Goal: Information Seeking & Learning: Learn about a topic

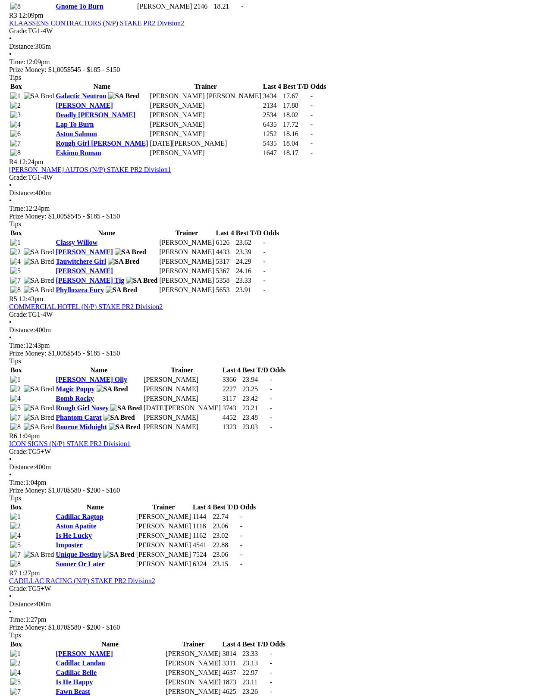
scroll to position [732, 0]
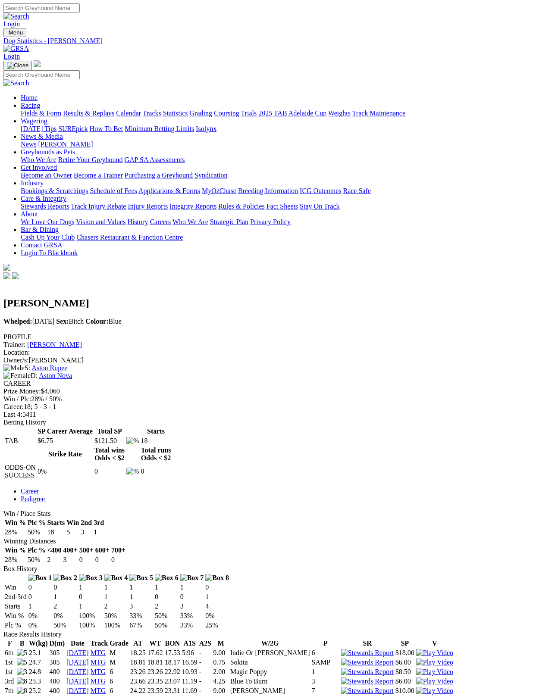
scroll to position [4, 0]
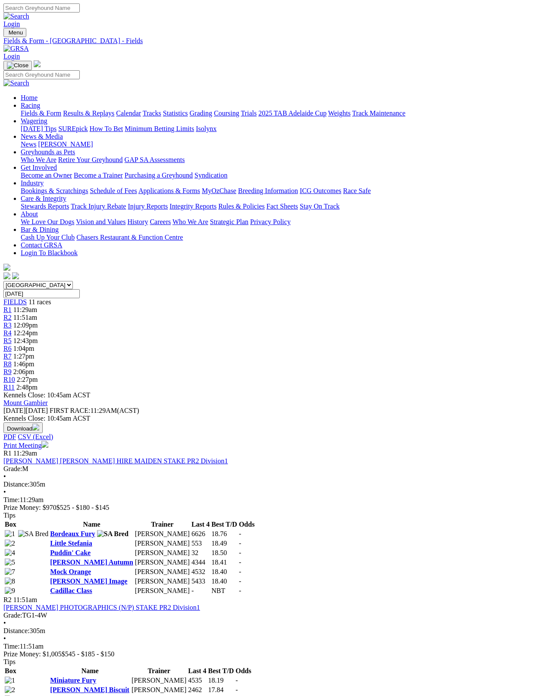
scroll to position [823, 0]
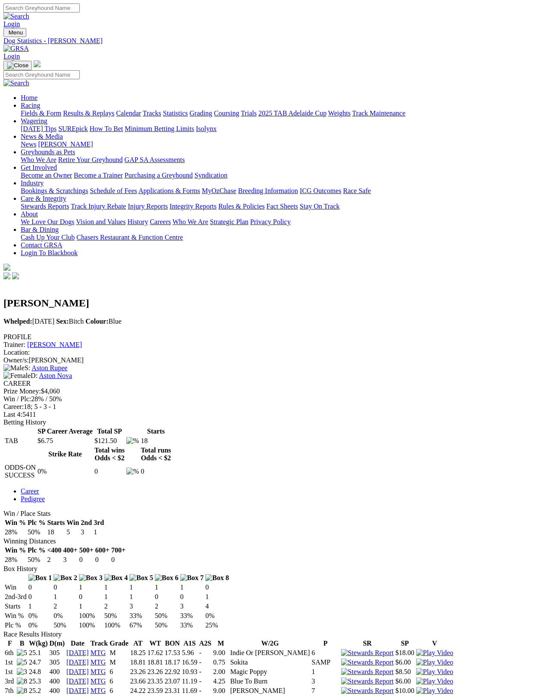
scroll to position [4, 0]
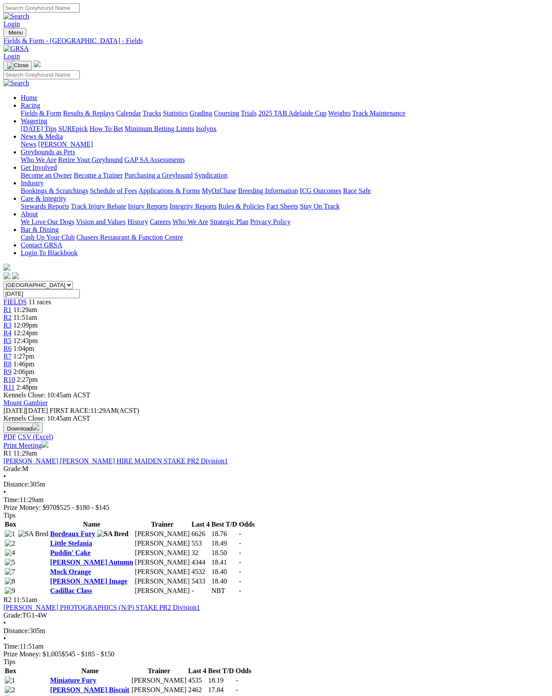
scroll to position [898, 0]
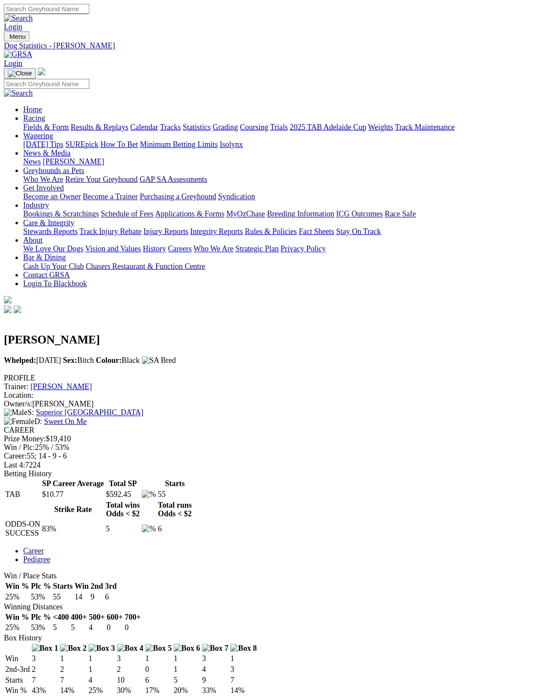
scroll to position [4, 0]
